Goal: Information Seeking & Learning: Understand process/instructions

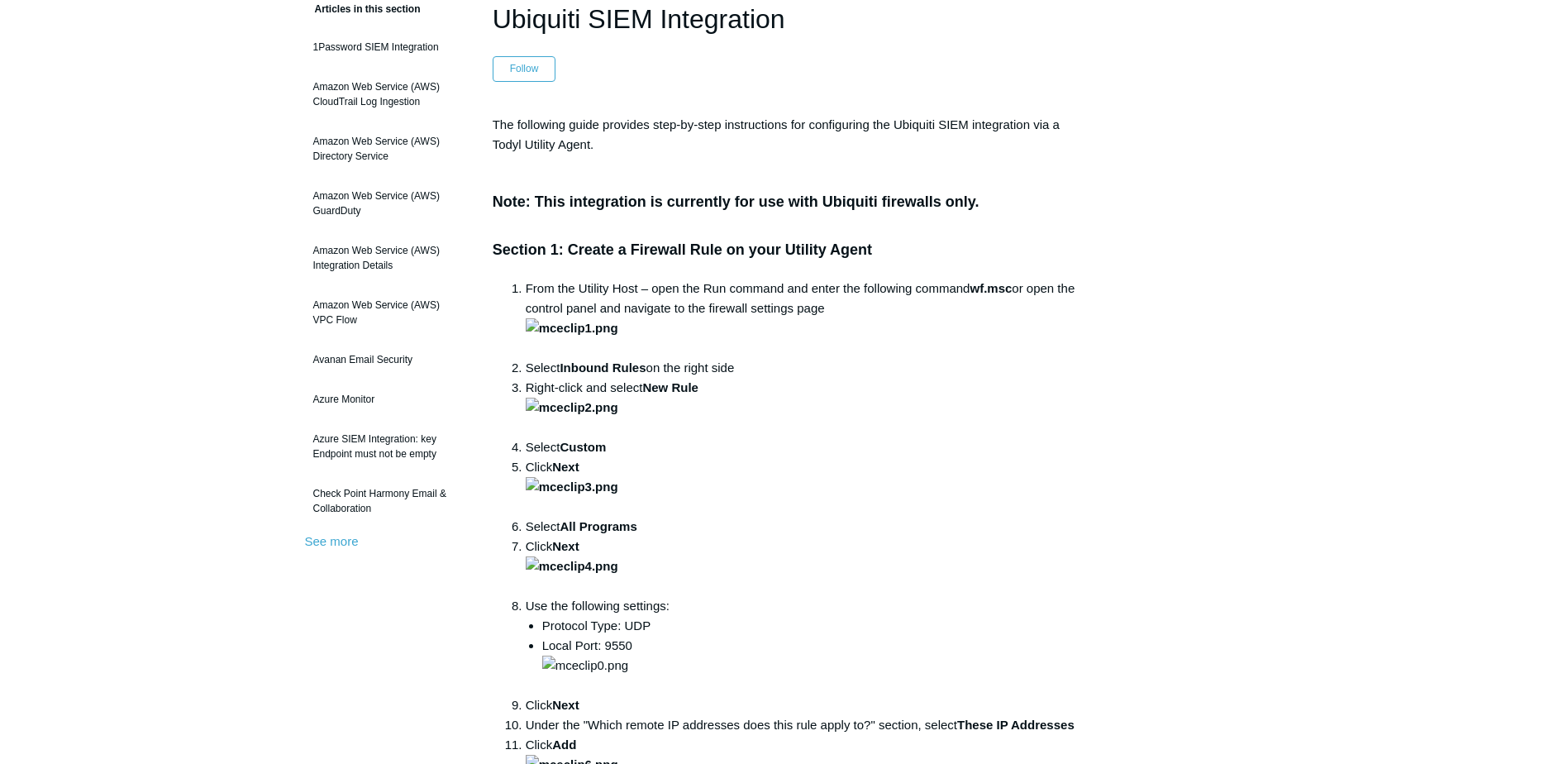
scroll to position [166, 0]
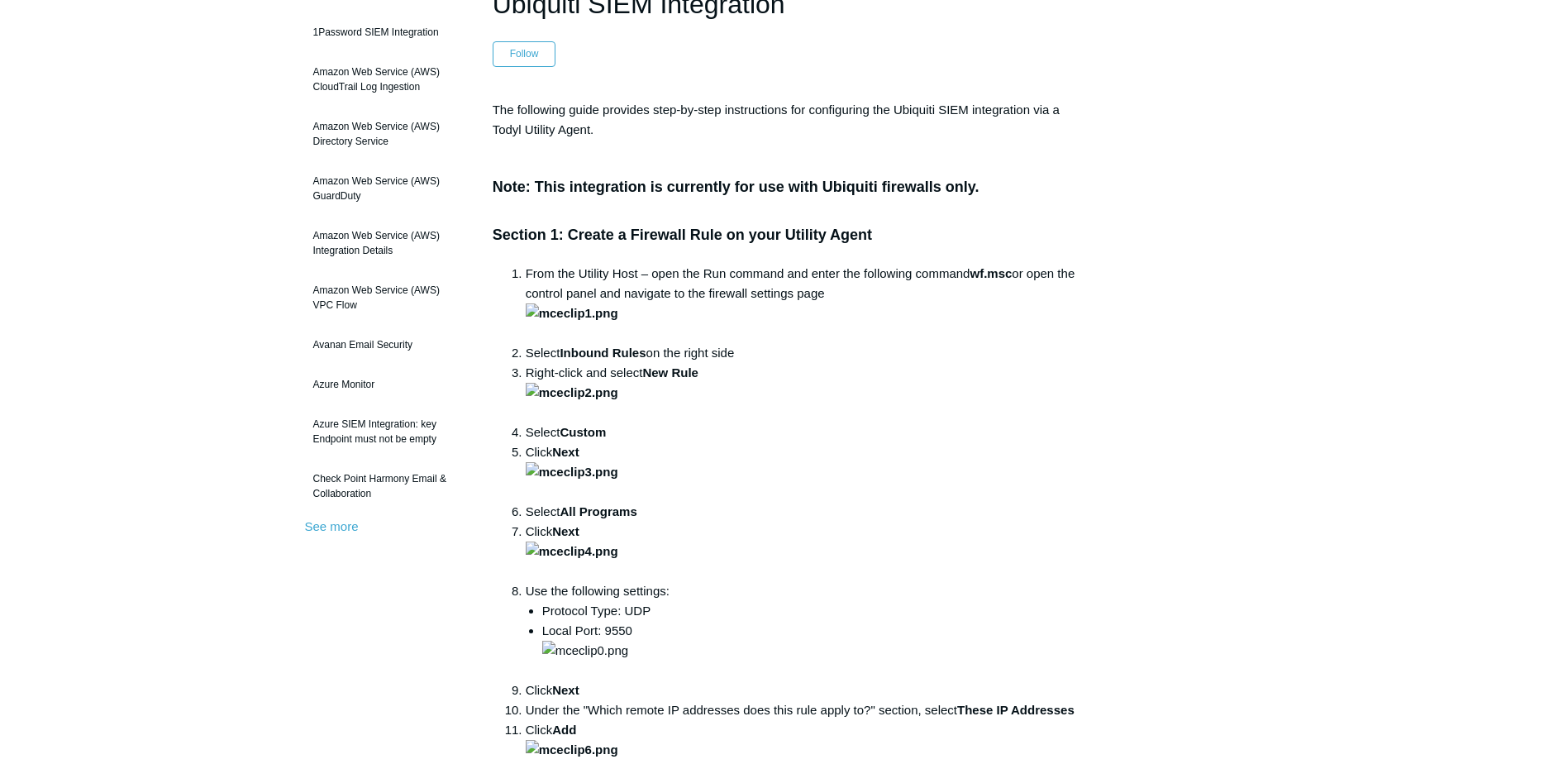
click at [992, 343] on li "From the Utility Host – open the Run command and enter the following command wf…" at bounding box center [800, 303] width 551 height 79
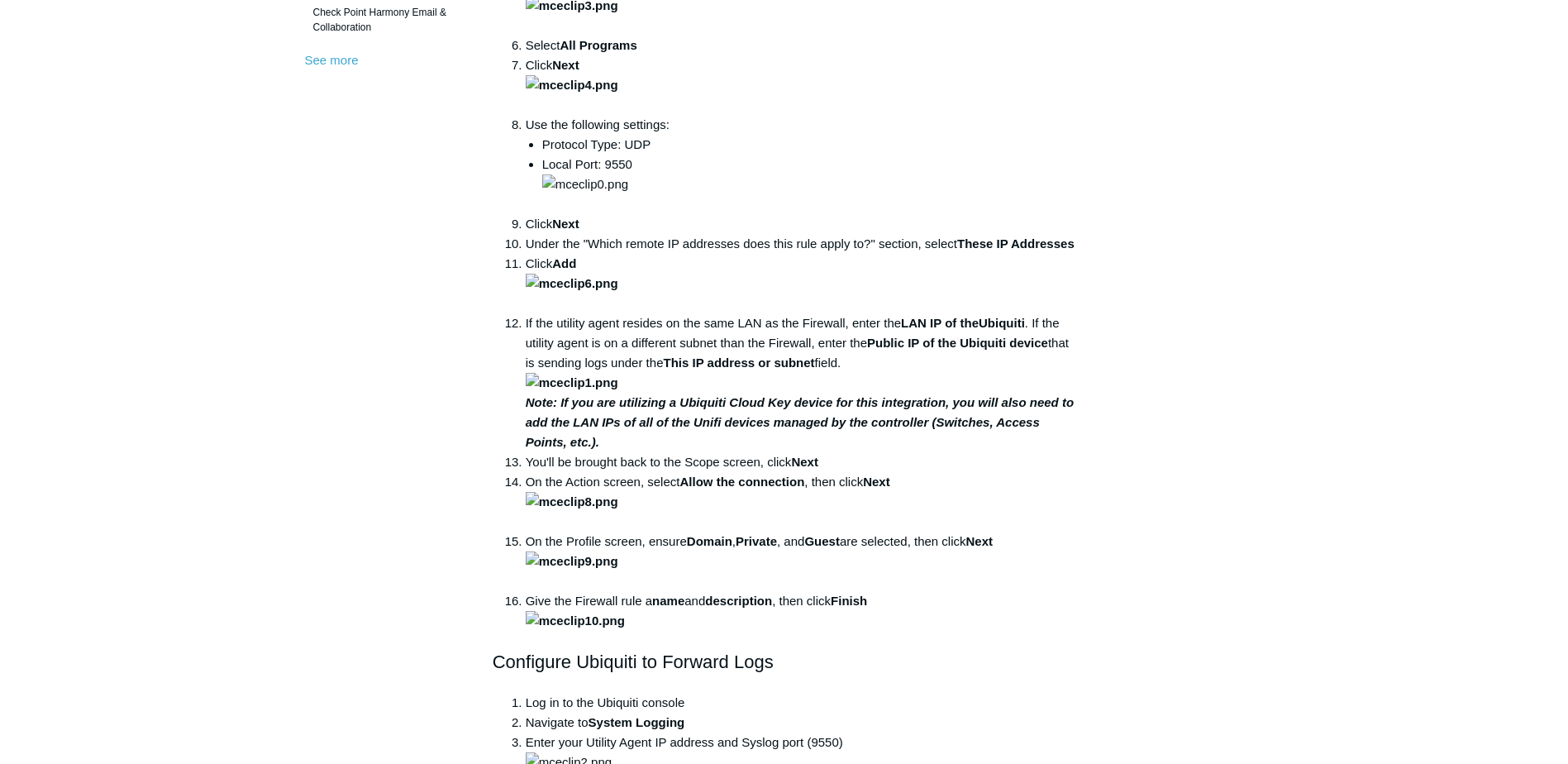
scroll to position [661, 0]
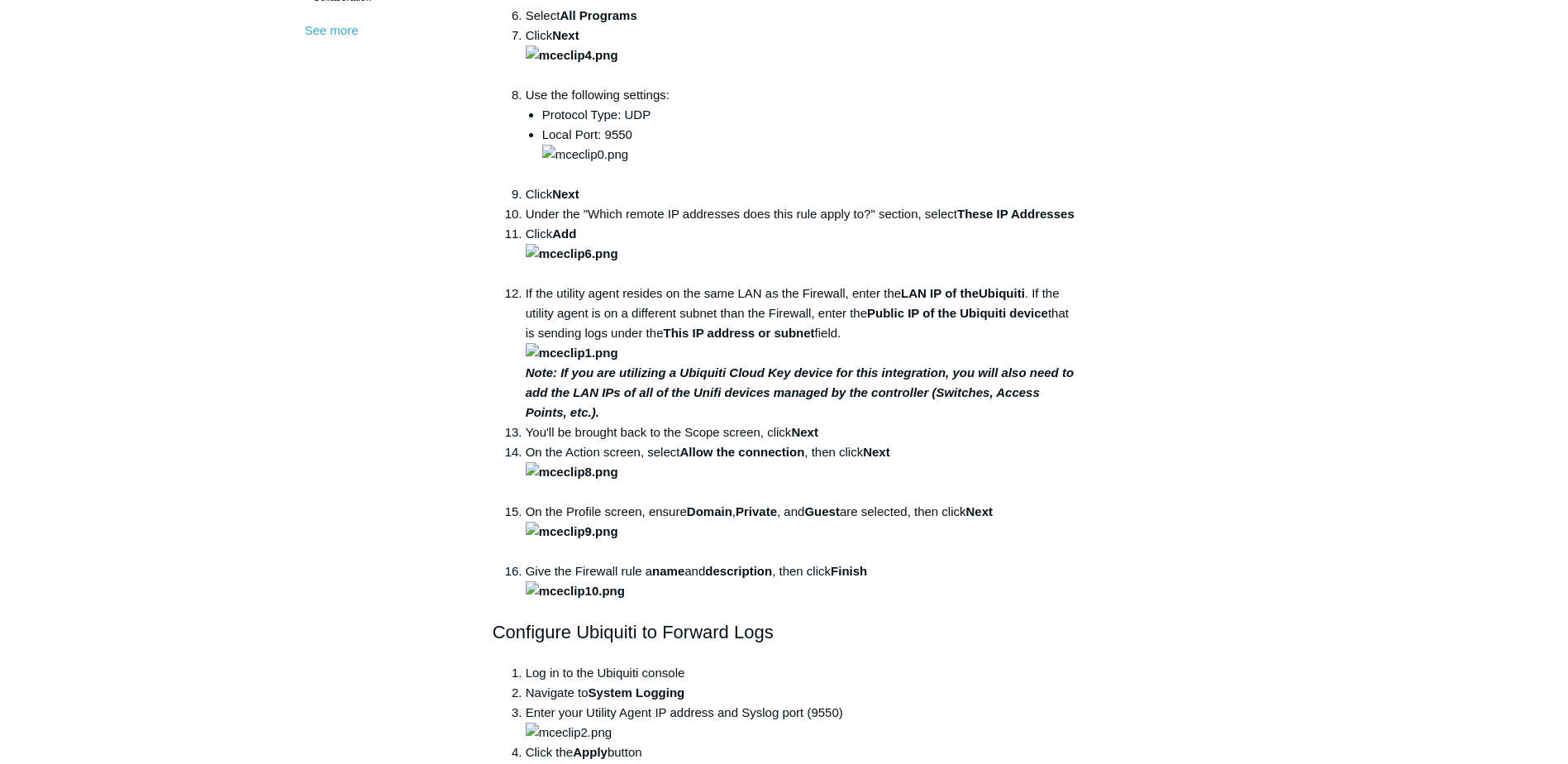
click at [1095, 567] on article "Ubiquiti SIEM Integration Follow Not yet followed by anyone The following guide…" at bounding box center [784, 525] width 633 height 2074
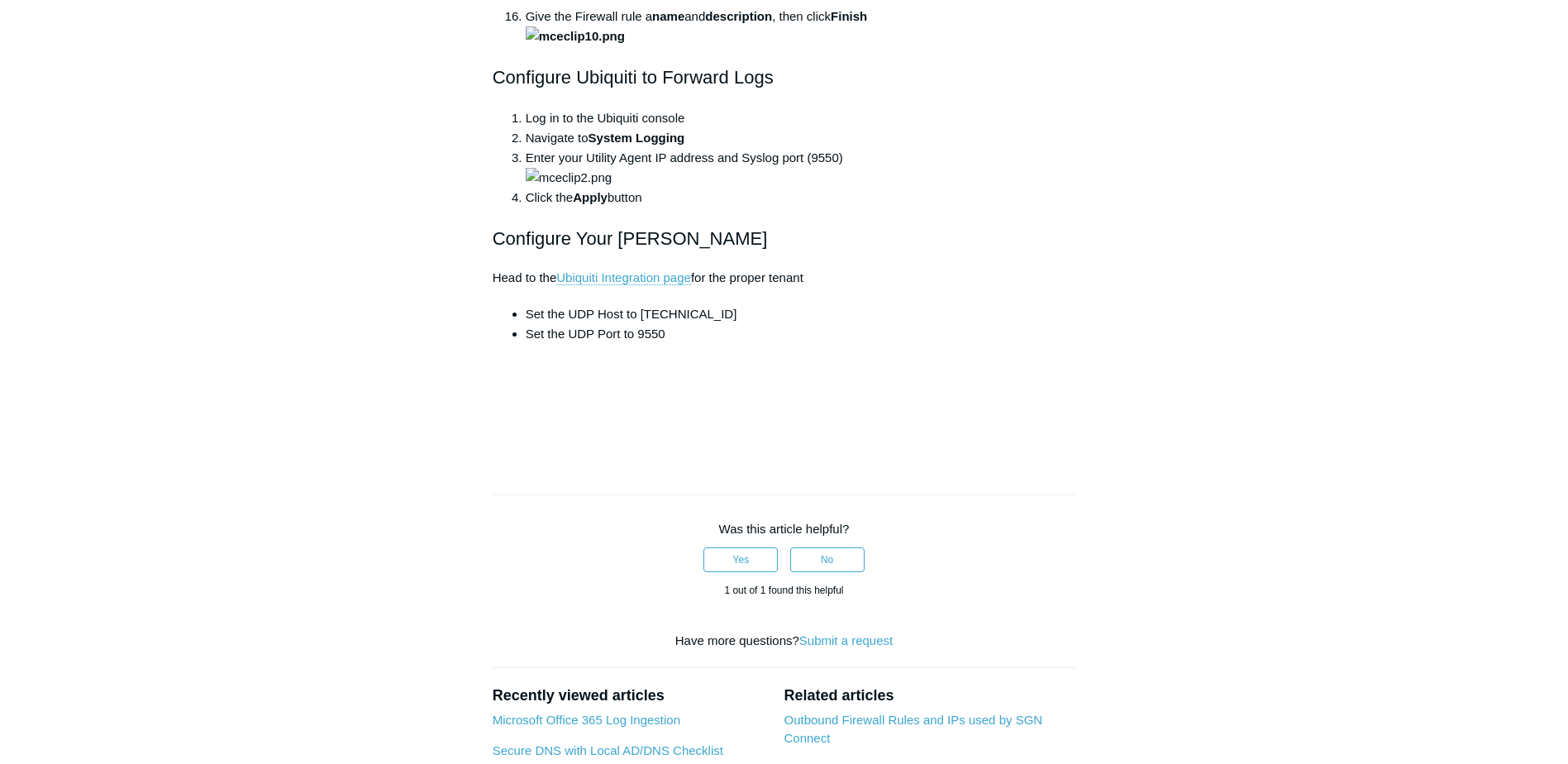
scroll to position [1240, 0]
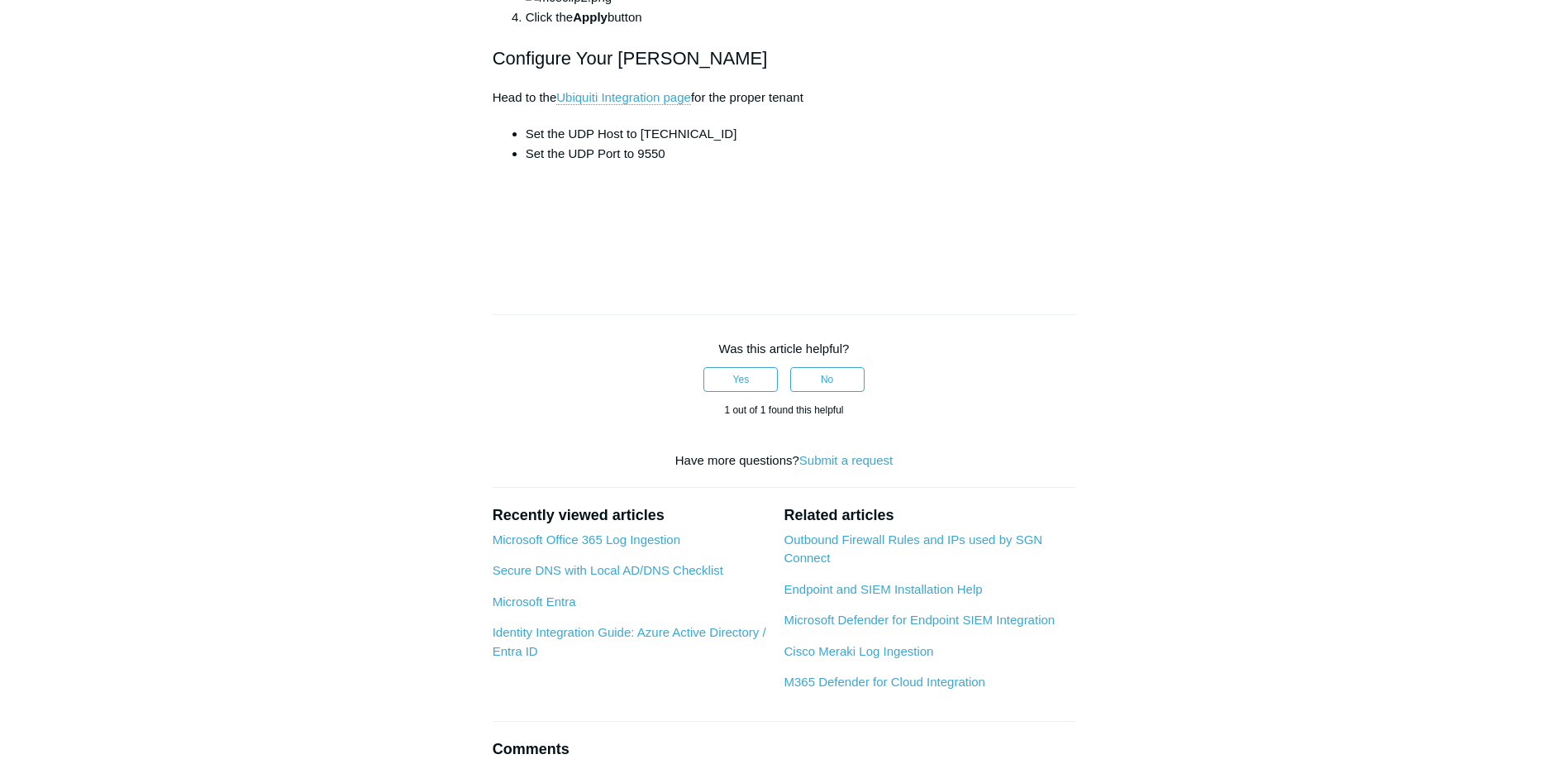
scroll to position [1405, 0]
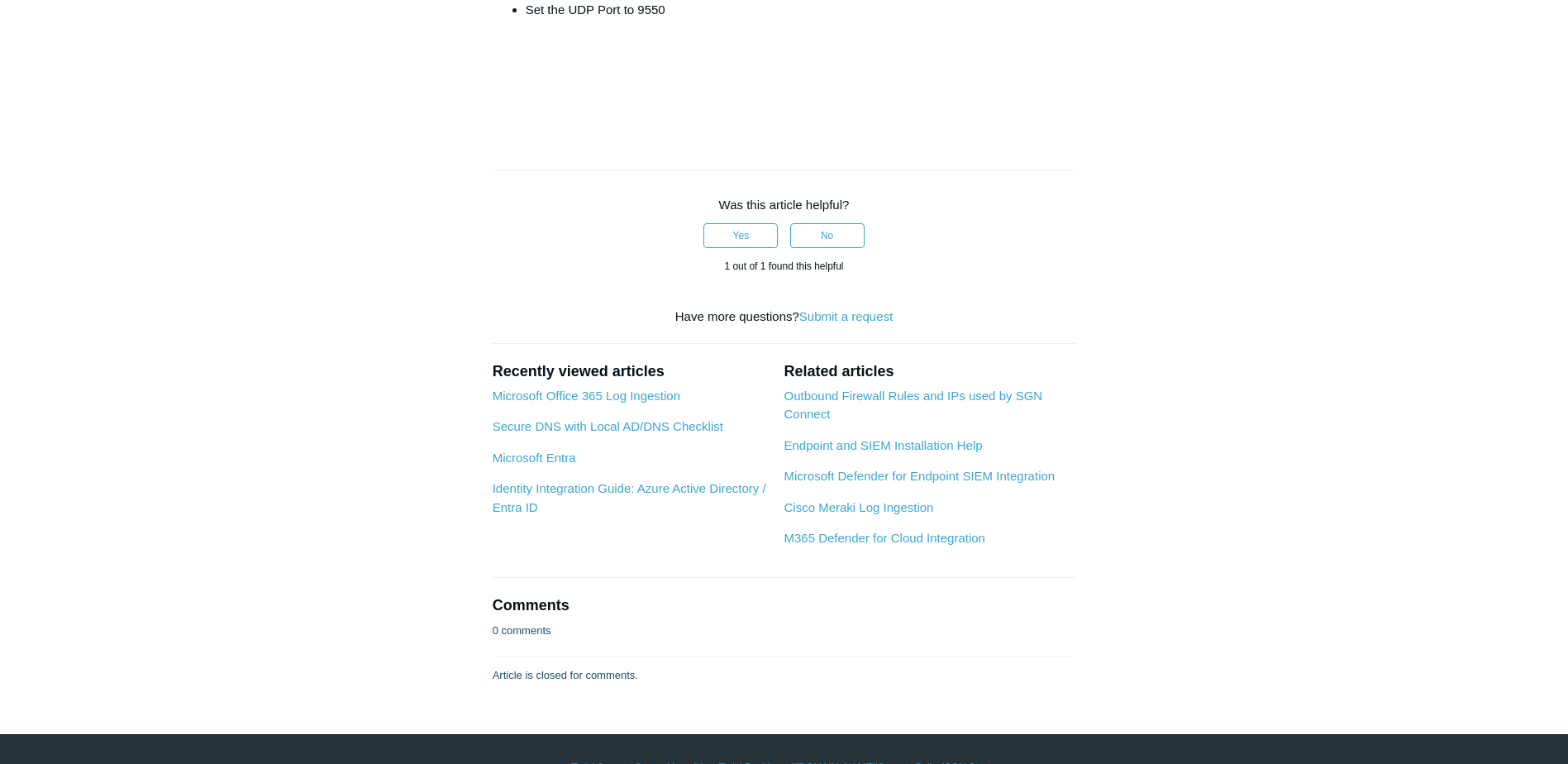
scroll to position [1570, 0]
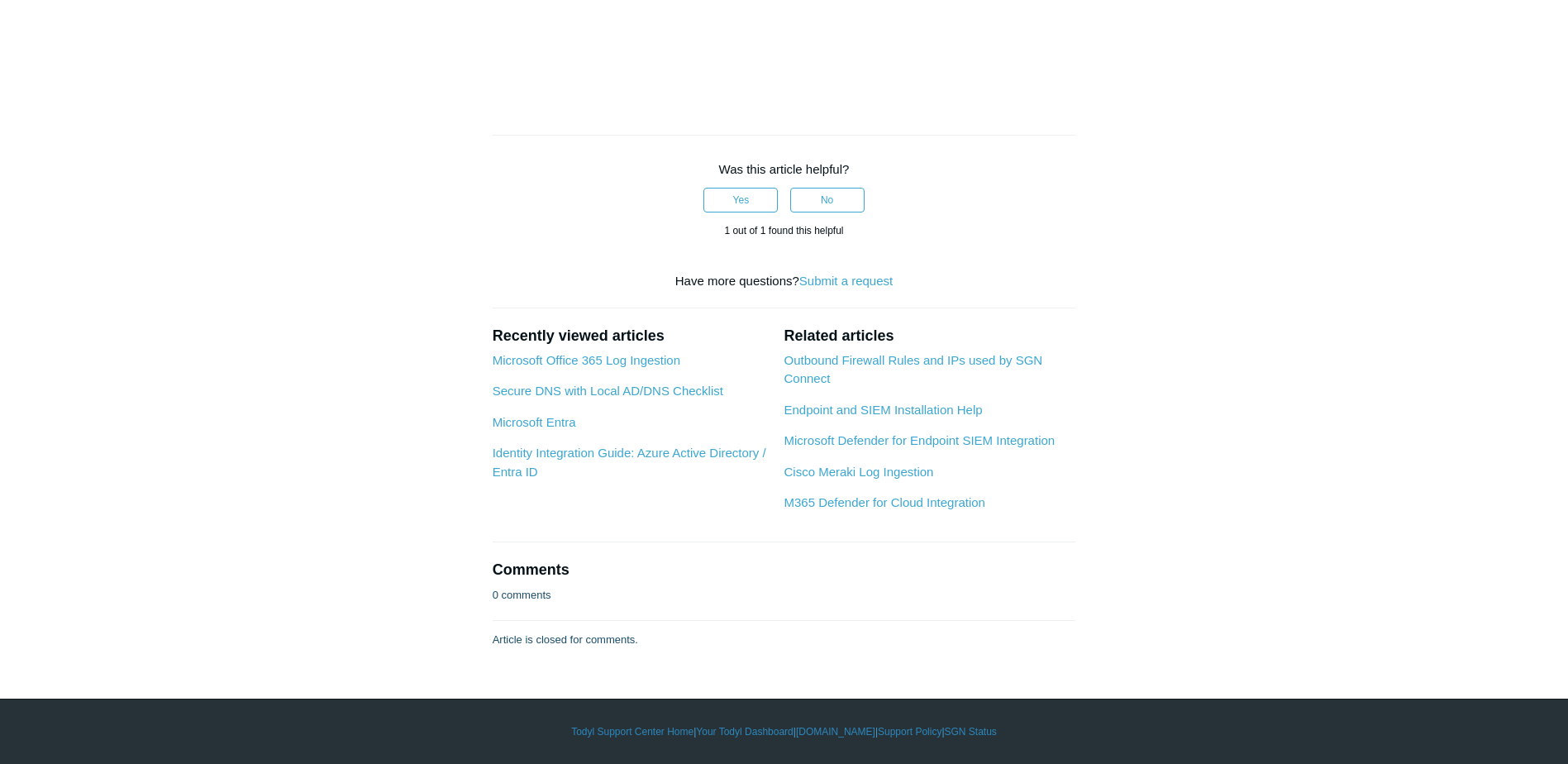
scroll to position [1984, 0]
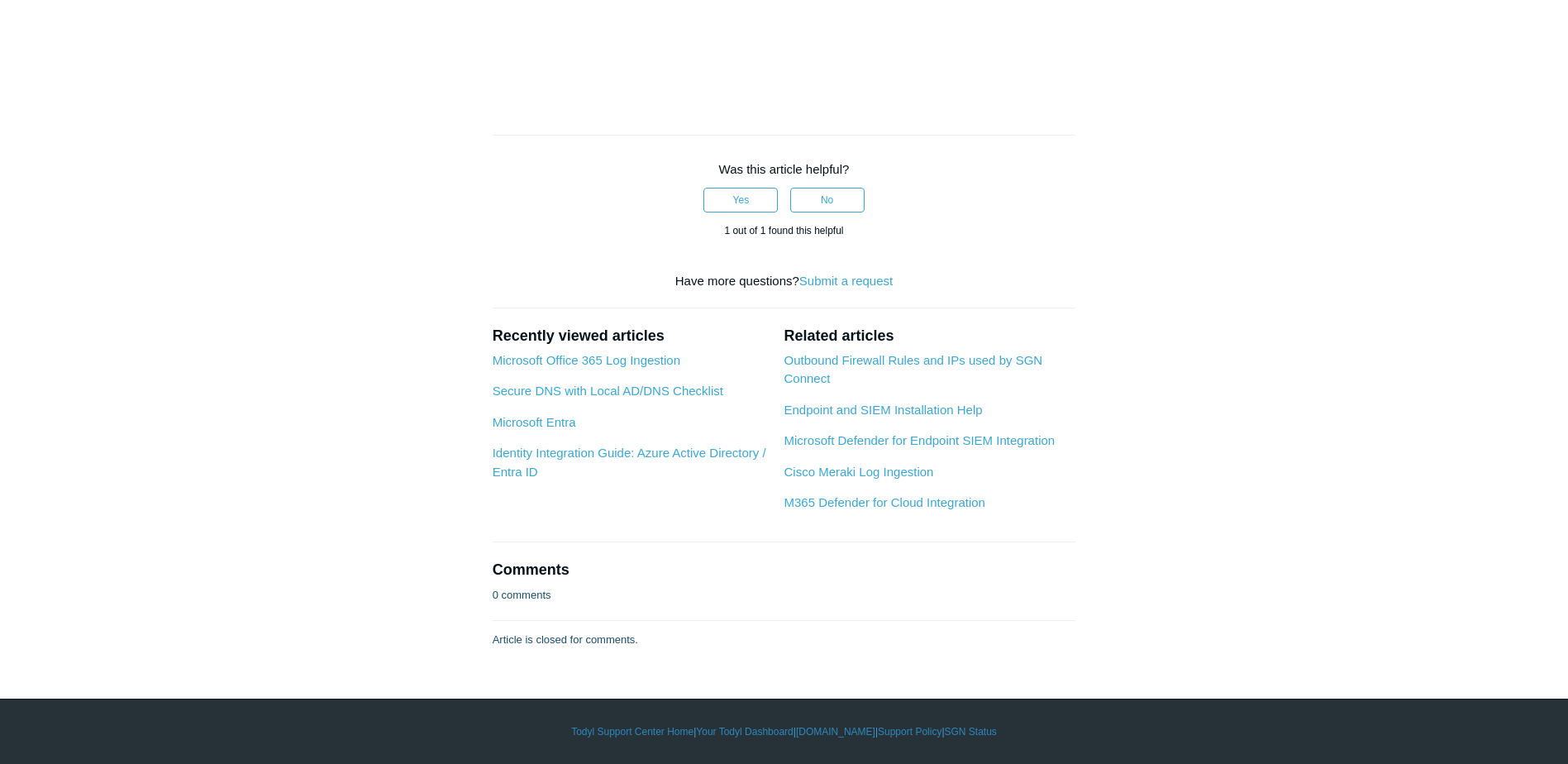
drag, startPoint x: 1284, startPoint y: 486, endPoint x: 1276, endPoint y: 518, distance: 33.0
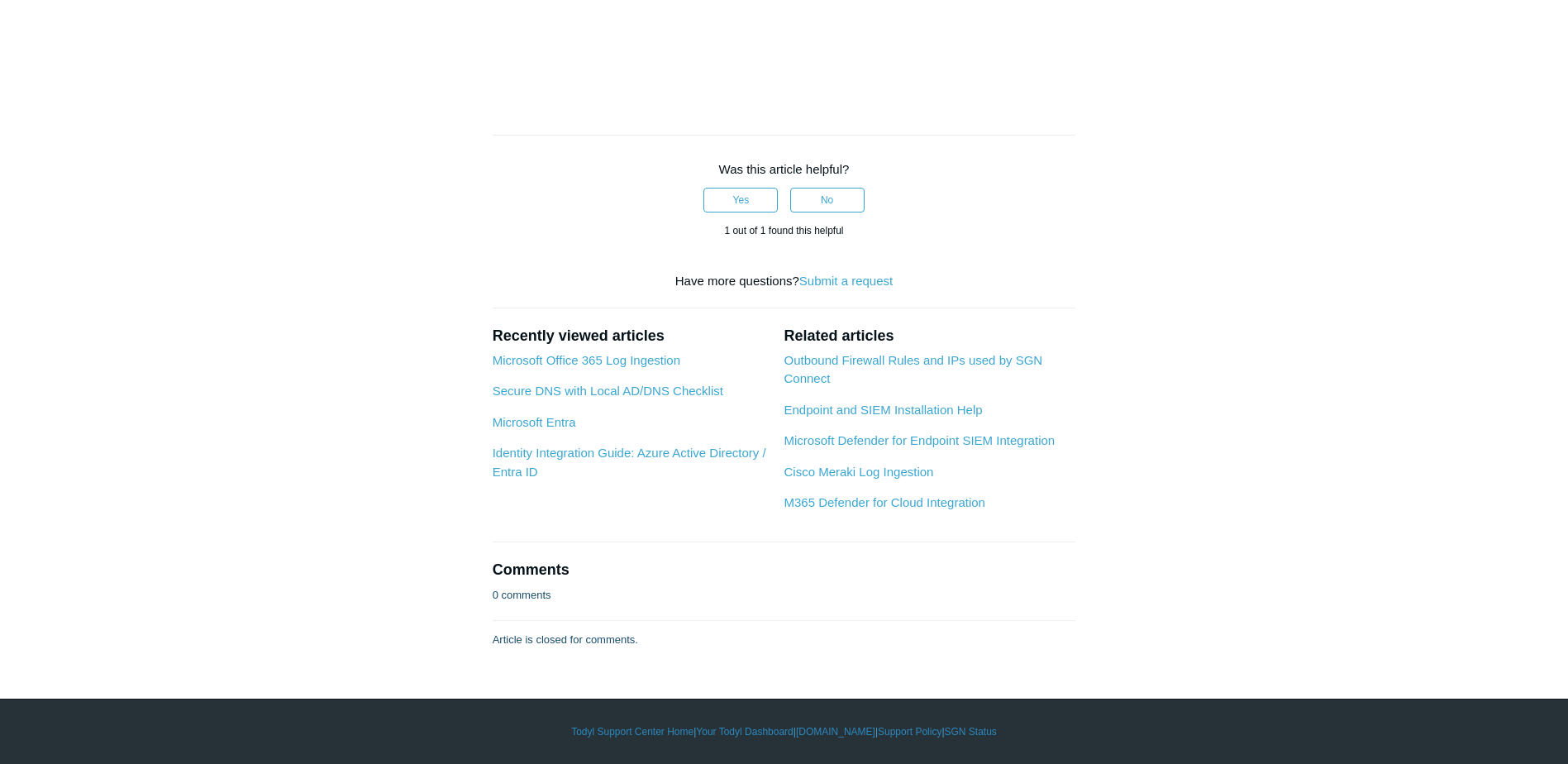
drag, startPoint x: 1056, startPoint y: 293, endPoint x: 1063, endPoint y: 299, distance: 9.2
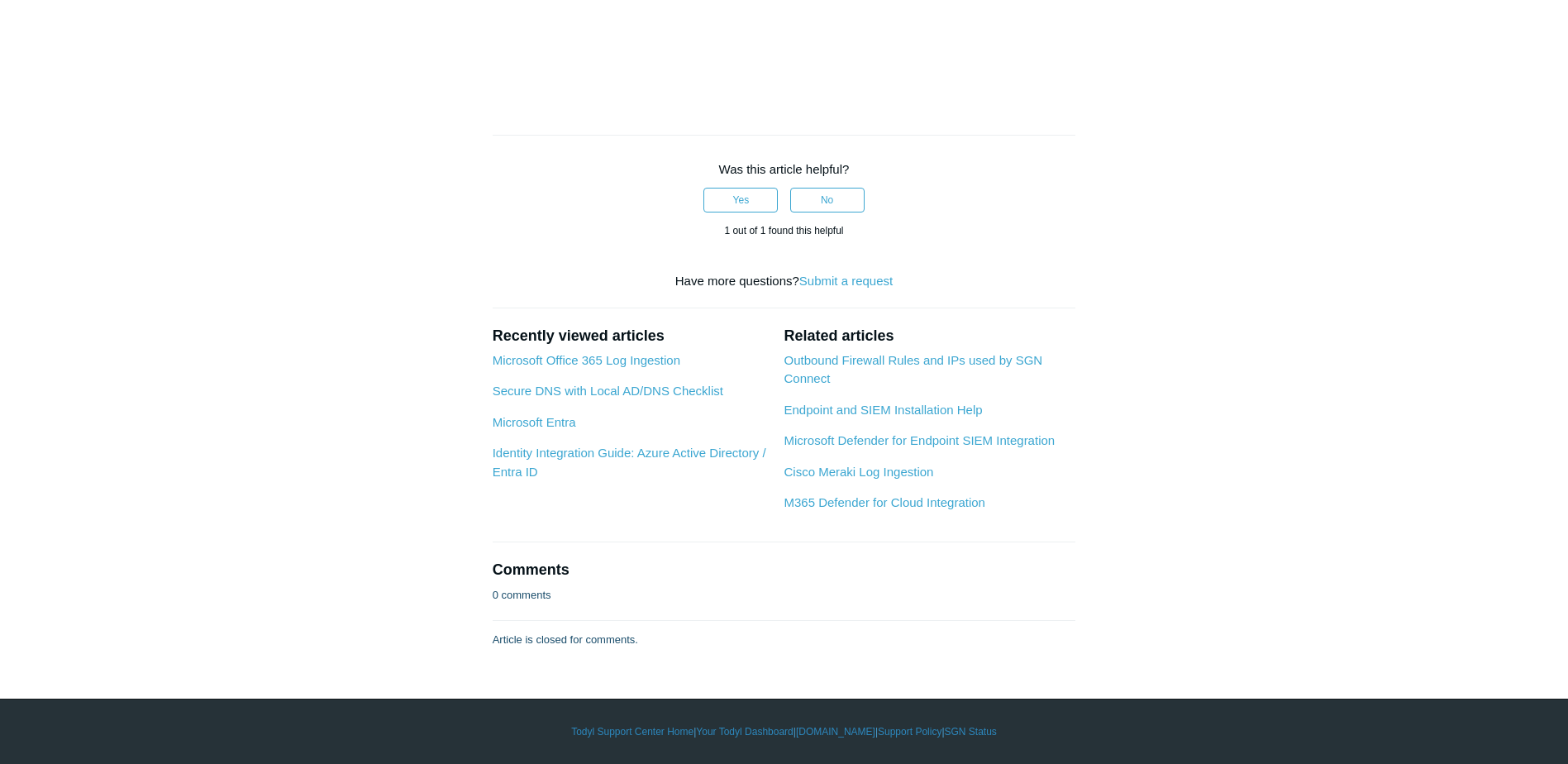
scroll to position [5207, 0]
click at [875, 85] on p at bounding box center [784, 75] width 583 height 20
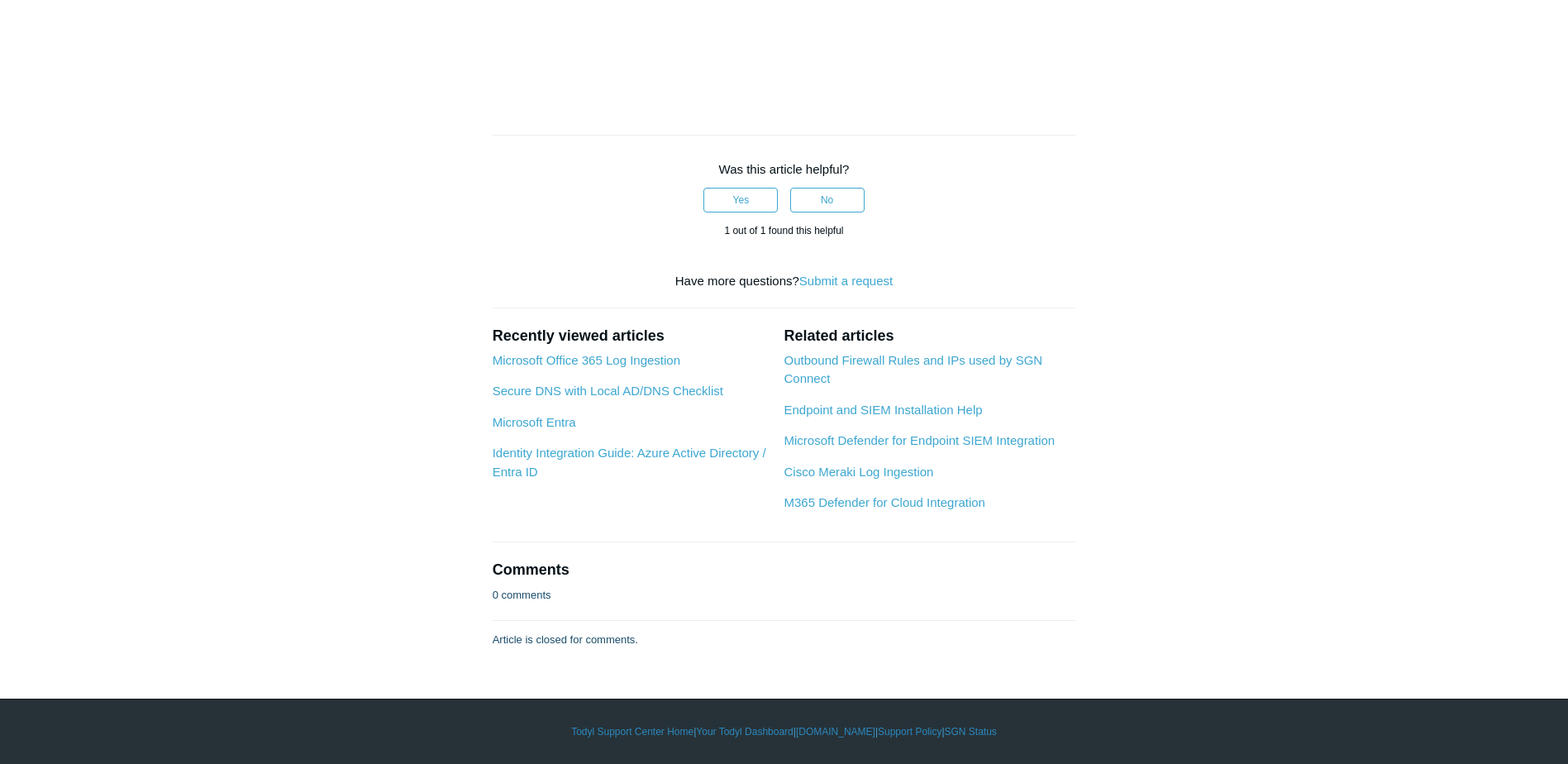
drag, startPoint x: 1121, startPoint y: 201, endPoint x: 1145, endPoint y: 174, distance: 36.1
